Goal: Task Accomplishment & Management: Manage account settings

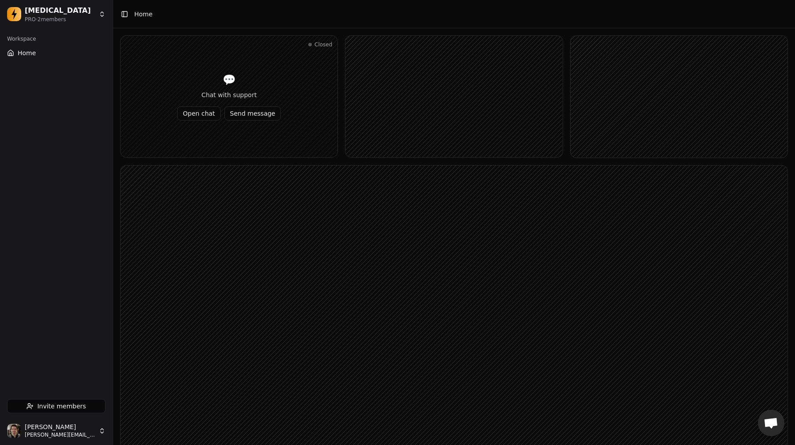
click at [75, 423] on html "Dopamine PRO · 2 member s Workspace Home Invite members Jonathan Beurel jonatha…" at bounding box center [397, 282] width 795 height 565
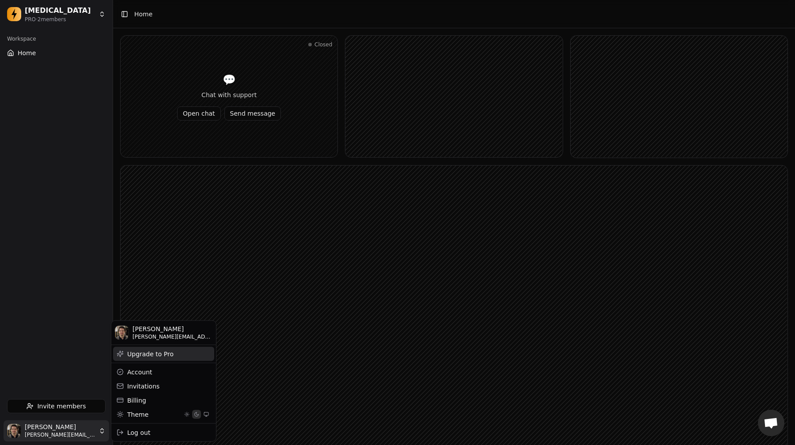
click at [139, 351] on div "Upgrade to Pro" at bounding box center [163, 354] width 101 height 14
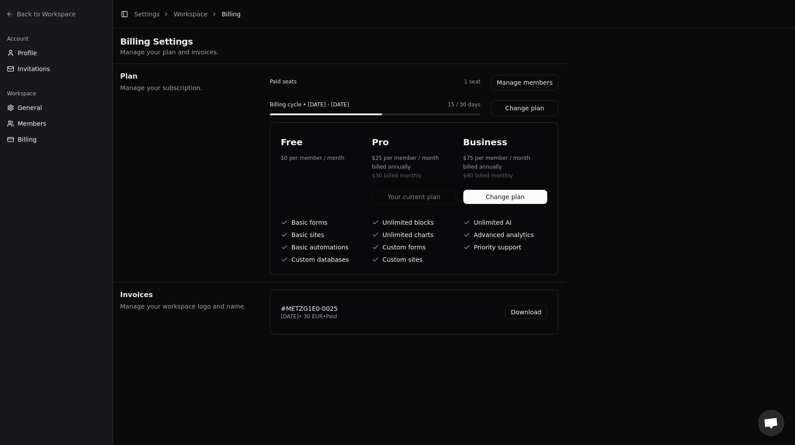
click at [511, 85] on button "Manage members" at bounding box center [524, 83] width 67 height 16
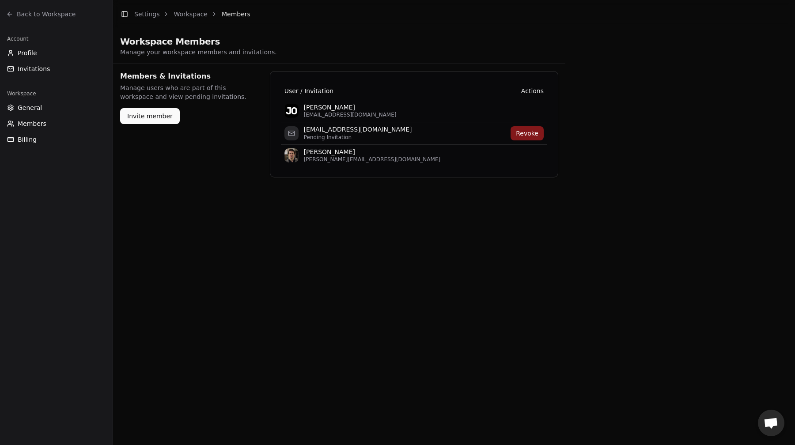
click at [581, 183] on div "Toggle Sidebar Settings Workspace Members Workspace Members Manage your workspa…" at bounding box center [454, 92] width 682 height 185
click at [523, 133] on button "Revoke" at bounding box center [527, 133] width 33 height 14
click at [549, 321] on main "Toggle Sidebar Settings Workspace Members Workspace Members Manage your workspa…" at bounding box center [454, 222] width 682 height 445
click at [49, 17] on span "Back to Workspace" at bounding box center [46, 14] width 59 height 9
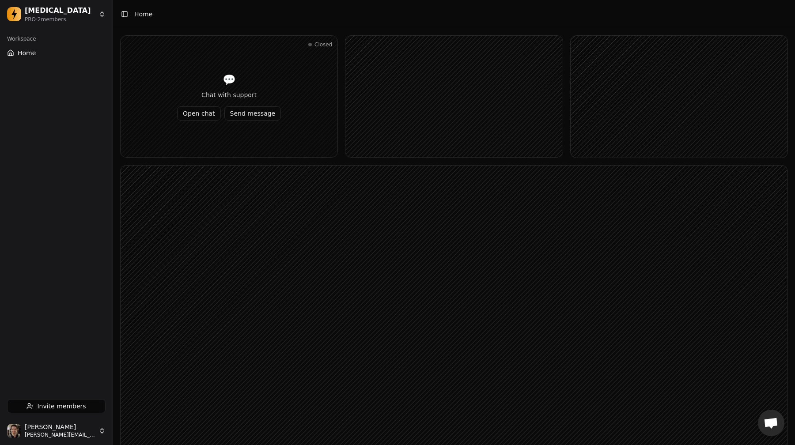
click at [51, 436] on html "Dopamine PRO · 2 member s Workspace Home Invite members Jonathan Beurel jonatha…" at bounding box center [397, 282] width 795 height 565
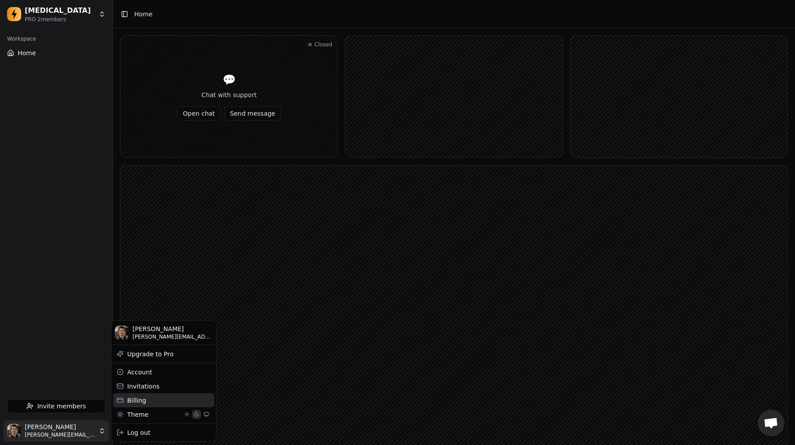
click at [148, 397] on div "Billing" at bounding box center [163, 400] width 101 height 14
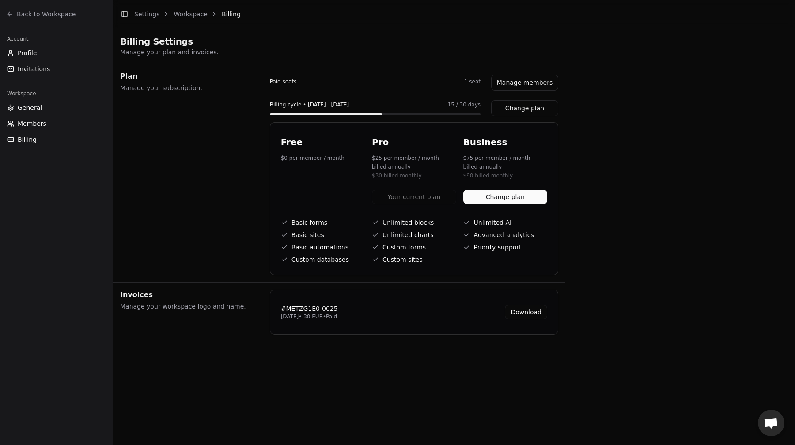
click at [577, 106] on div "Toggle Sidebar Settings Workspace Billing Billing Settings Manage your plan and…" at bounding box center [454, 171] width 682 height 342
click at [511, 205] on div "Change plan" at bounding box center [505, 199] width 84 height 18
click at [511, 197] on button "Change plan" at bounding box center [505, 197] width 84 height 14
click at [370, 388] on main "Toggle Sidebar Settings Workspace Billing Billing Settings Manage your plan and…" at bounding box center [454, 222] width 682 height 445
click at [633, 101] on div "Toggle Sidebar Settings Workspace Billing Billing Settings Manage your plan and…" at bounding box center [454, 171] width 682 height 342
